Goal: Task Accomplishment & Management: Use online tool/utility

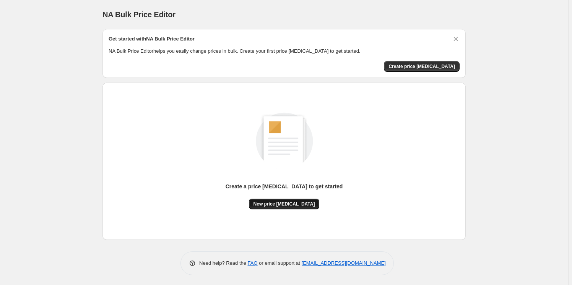
click at [282, 200] on button "New price change job" at bounding box center [284, 204] width 71 height 11
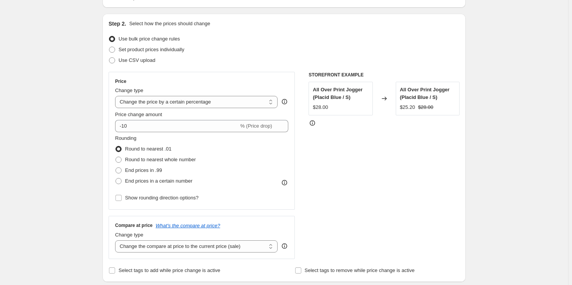
scroll to position [69, 0]
click at [234, 105] on select "Change the price to a certain amount Change the price by a certain amount Chang…" at bounding box center [196, 102] width 163 height 12
select select "to"
click at [117, 96] on select "Change the price to a certain amount Change the price by a certain amount Chang…" at bounding box center [196, 102] width 163 height 12
type input "80.00"
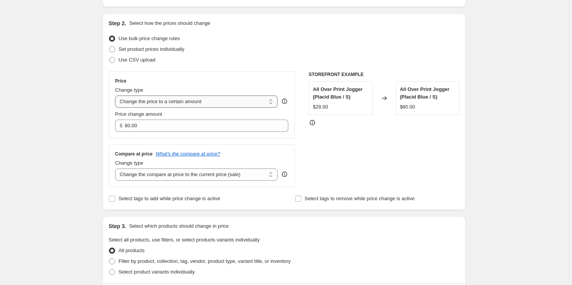
click at [193, 102] on select "Change the price to a certain amount Change the price by a certain amount Chang…" at bounding box center [196, 102] width 163 height 12
select select "percentage"
click at [117, 96] on select "Change the price to a certain amount Change the price by a certain amount Chang…" at bounding box center [196, 102] width 163 height 12
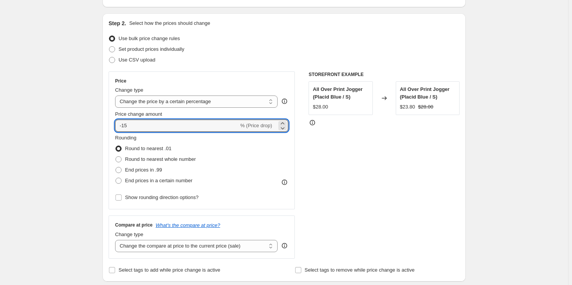
drag, startPoint x: 161, startPoint y: 128, endPoint x: 107, endPoint y: 123, distance: 53.8
click at [110, 124] on div "Price Change type Change the price to a certain amount Change the price by a ce…" at bounding box center [202, 141] width 186 height 138
type input "-1"
click at [281, 124] on icon at bounding box center [283, 128] width 8 height 8
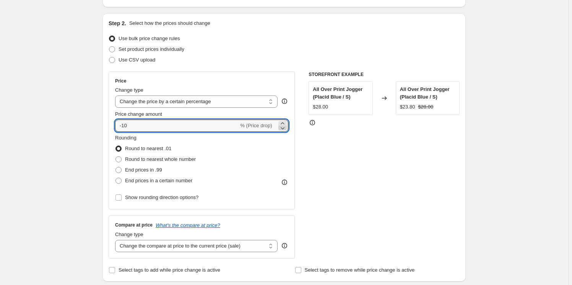
click at [281, 124] on icon at bounding box center [283, 128] width 8 height 8
drag, startPoint x: 178, startPoint y: 126, endPoint x: 72, endPoint y: 127, distance: 106.4
click at [124, 128] on input "-11" at bounding box center [177, 126] width 124 height 12
type input "-10"
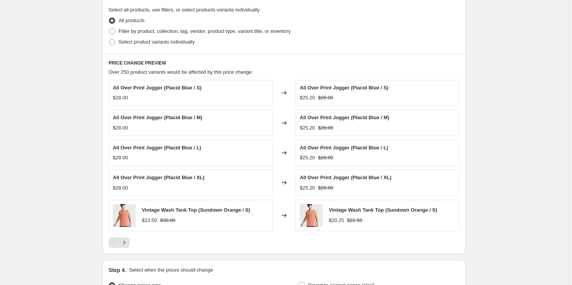
scroll to position [458, 0]
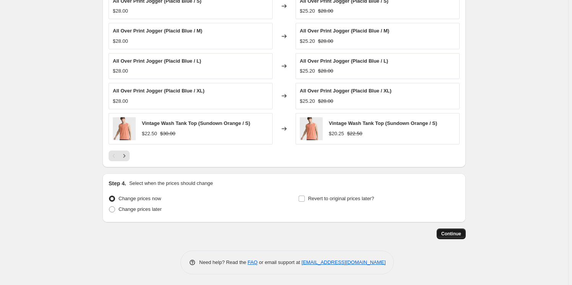
click at [448, 232] on span "Continue" at bounding box center [452, 234] width 20 height 6
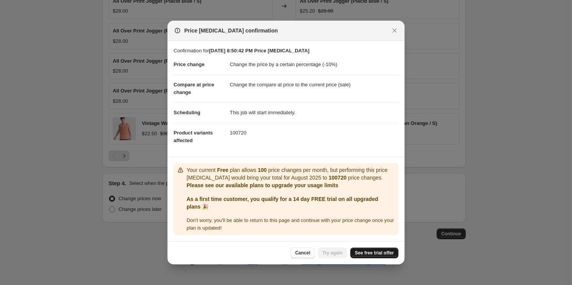
click at [386, 254] on span "See free trial offer" at bounding box center [374, 253] width 39 height 6
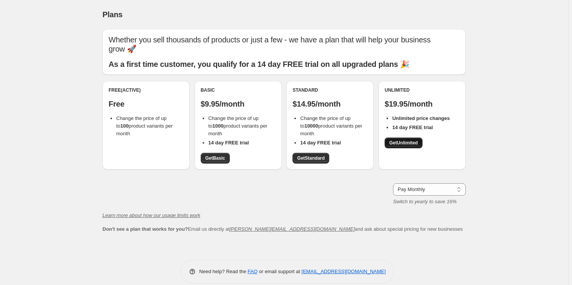
click at [409, 143] on span "Get Unlimited" at bounding box center [404, 143] width 29 height 6
